Goal: Check status: Check status

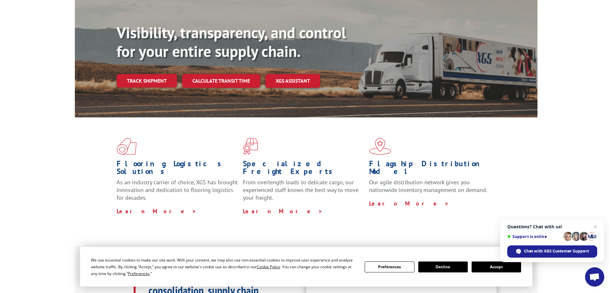
scroll to position [64, 0]
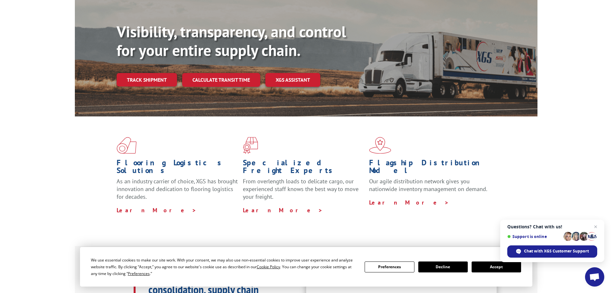
click at [486, 267] on button "Accept" at bounding box center [495, 266] width 49 height 11
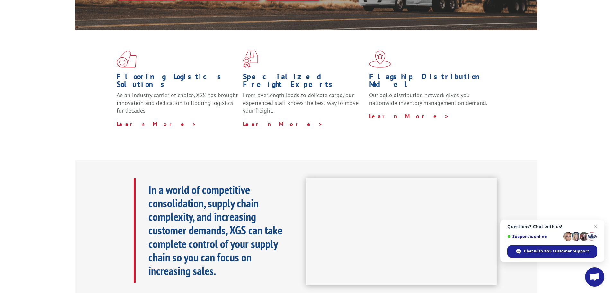
scroll to position [193, 0]
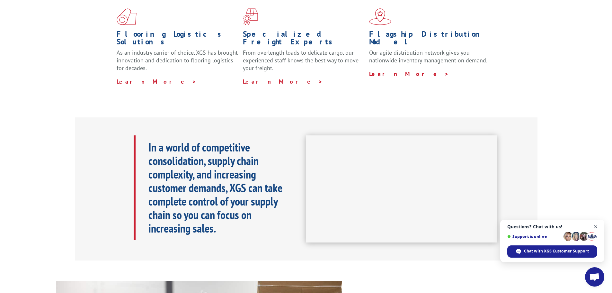
click at [595, 228] on span "Close chat" at bounding box center [595, 227] width 8 height 8
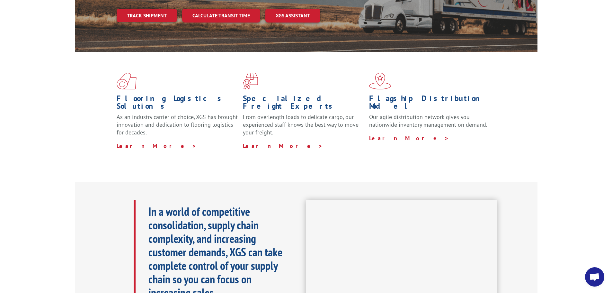
scroll to position [0, 0]
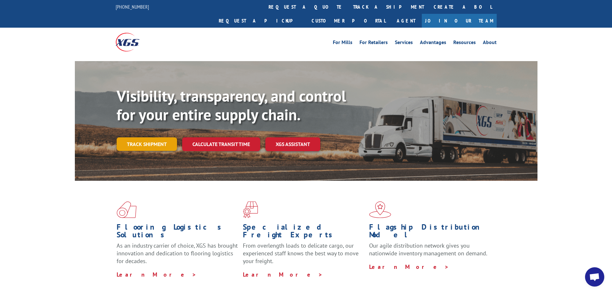
click at [149, 137] on link "Track shipment" at bounding box center [147, 143] width 60 height 13
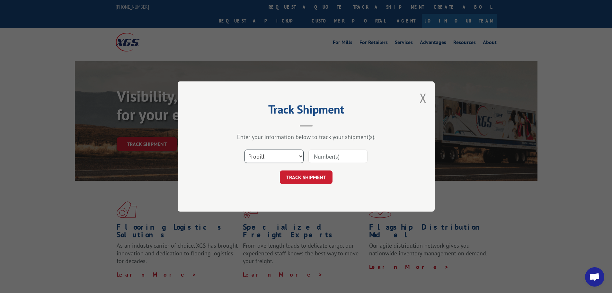
click at [287, 157] on select "Select category... Probill BOL PO" at bounding box center [273, 155] width 59 height 13
click at [324, 156] on input at bounding box center [337, 155] width 59 height 13
paste input "- Pro # 15339863"
drag, startPoint x: 332, startPoint y: 155, endPoint x: 309, endPoint y: 154, distance: 22.8
click at [308, 156] on input "- Pro # 15339863" at bounding box center [337, 155] width 59 height 13
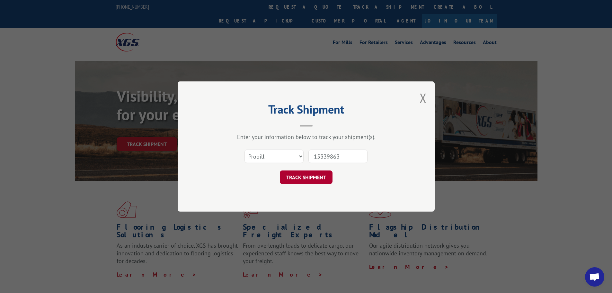
type input "15339863"
drag, startPoint x: 316, startPoint y: 175, endPoint x: 318, endPoint y: 173, distance: 3.4
click at [317, 175] on button "TRACK SHIPMENT" at bounding box center [306, 176] width 53 height 13
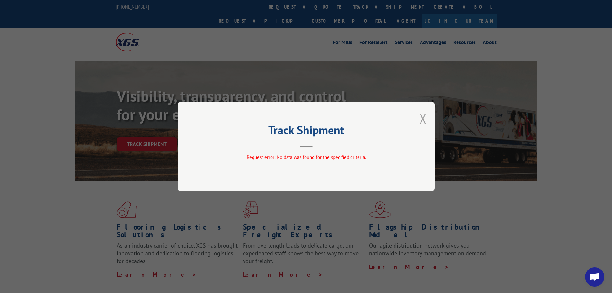
click at [425, 118] on button "Close modal" at bounding box center [422, 118] width 7 height 17
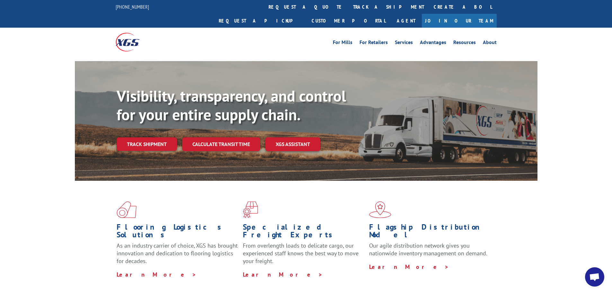
click at [301, 137] on link "XGS ASSISTANT" at bounding box center [292, 144] width 55 height 14
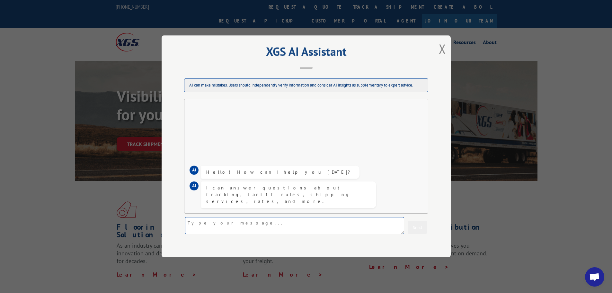
paste textarea "- Pro # 15339863"
type textarea "- Pro # 15339863"
click at [411, 224] on button "Send" at bounding box center [416, 227] width 19 height 13
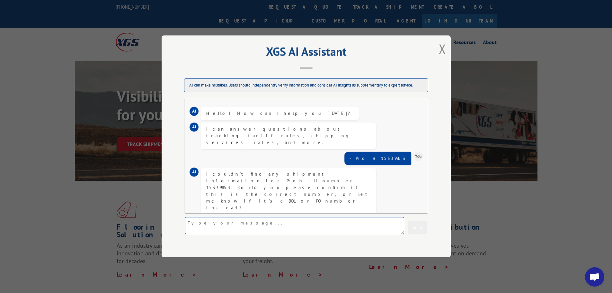
paste textarea "- Pro # 15339863"
drag, startPoint x: 201, startPoint y: 224, endPoint x: 186, endPoint y: 225, distance: 14.5
click at [182, 225] on div "AI can make mistakes. Users should independently verify information and conside…" at bounding box center [306, 156] width 257 height 169
type textarea "15339863"
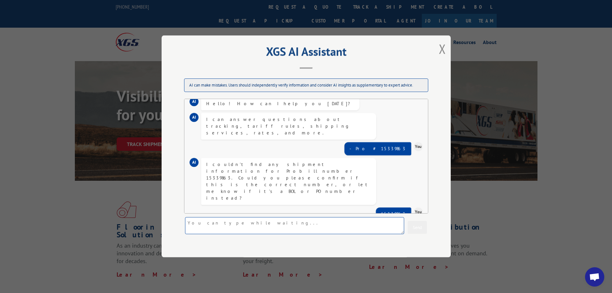
scroll to position [31, 0]
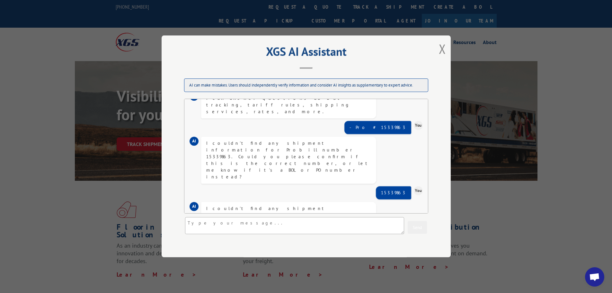
click at [443, 49] on button "Close modal" at bounding box center [442, 48] width 7 height 17
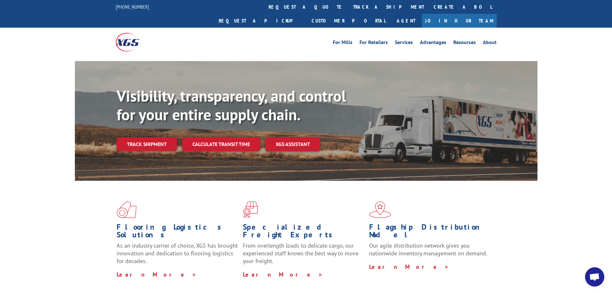
scroll to position [32, 0]
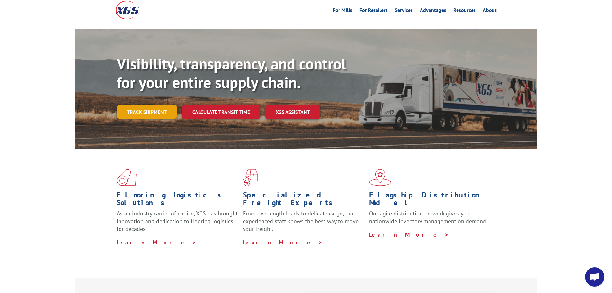
click at [166, 105] on link "Track shipment" at bounding box center [147, 111] width 60 height 13
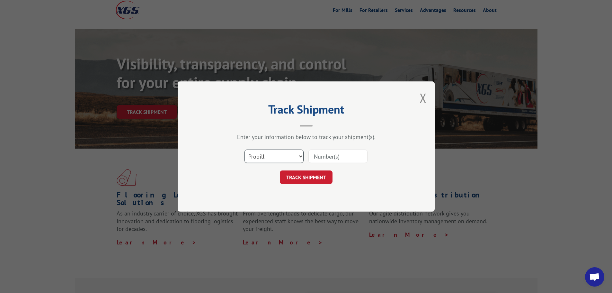
click at [299, 155] on select "Select category... Probill BOL PO" at bounding box center [273, 155] width 59 height 13
click at [328, 158] on input at bounding box center [337, 155] width 59 height 13
paste input "LTL1011440"
type input "LTL1011440"
click at [309, 176] on button "TRACK SHIPMENT" at bounding box center [306, 176] width 53 height 13
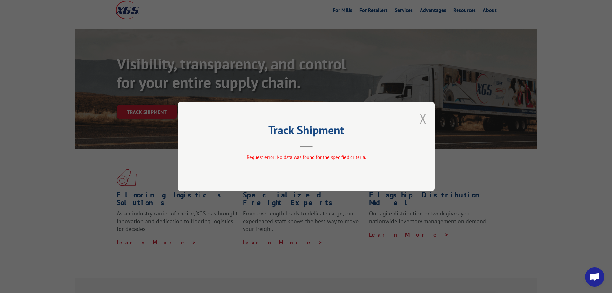
click at [423, 119] on button "Close modal" at bounding box center [422, 118] width 7 height 17
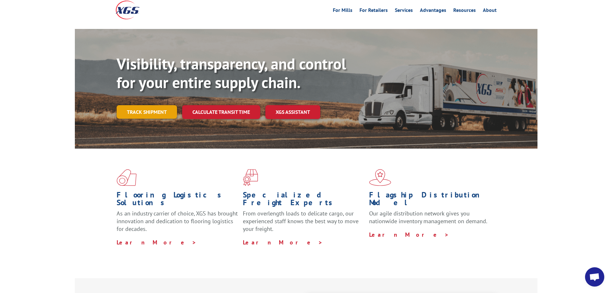
click at [163, 105] on link "Track shipment" at bounding box center [147, 111] width 60 height 13
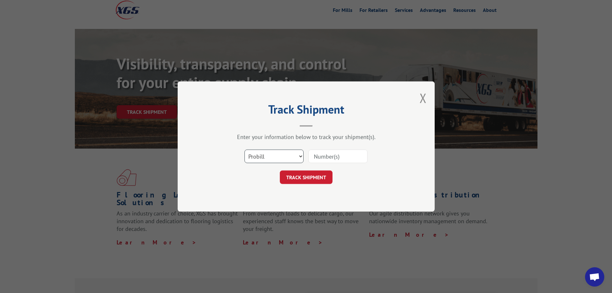
click at [260, 156] on select "Select category... Probill BOL PO" at bounding box center [273, 155] width 59 height 13
select select "po"
click at [244, 149] on select "Select category... Probill BOL PO" at bounding box center [273, 155] width 59 height 13
click at [324, 158] on input at bounding box center [337, 155] width 59 height 13
paste input "01502656"
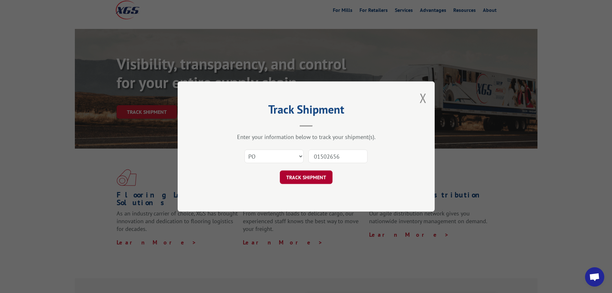
type input "01502656"
click at [316, 178] on button "TRACK SHIPMENT" at bounding box center [306, 176] width 53 height 13
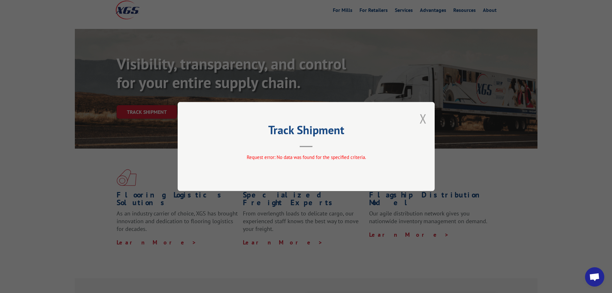
click at [422, 117] on button "Close modal" at bounding box center [422, 118] width 7 height 17
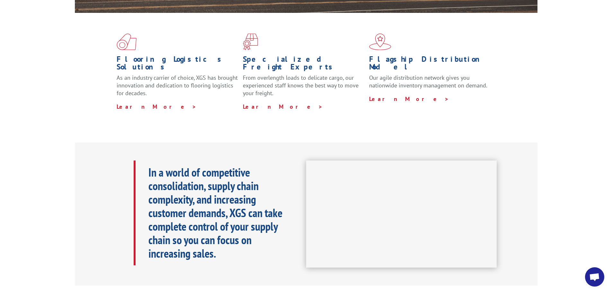
scroll to position [96, 0]
